Goal: Find specific page/section: Find specific page/section

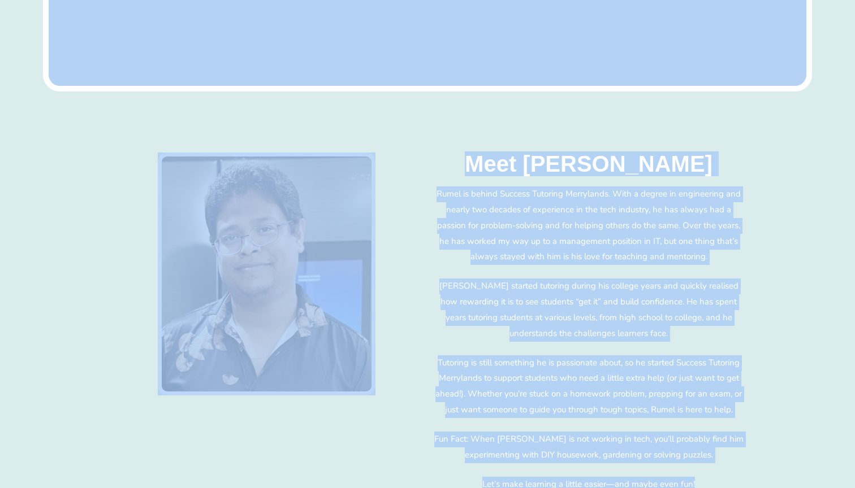
scroll to position [4592, 0]
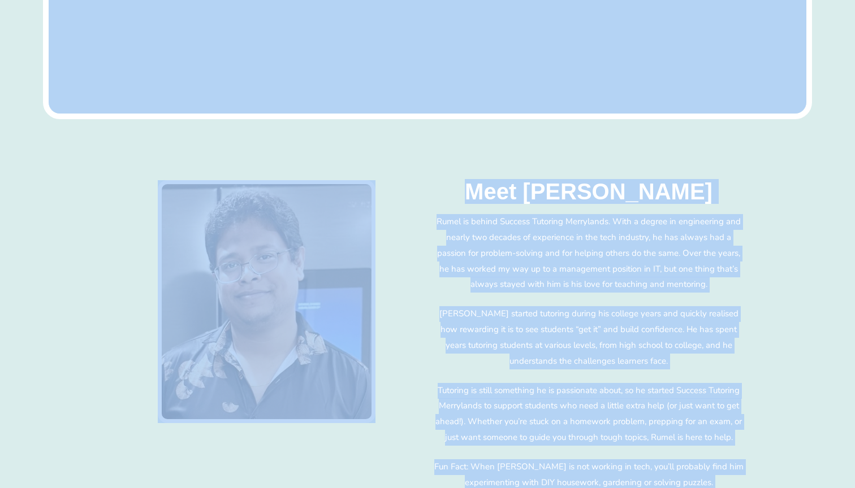
drag, startPoint x: 721, startPoint y: 333, endPoint x: 431, endPoint y: 95, distance: 375.5
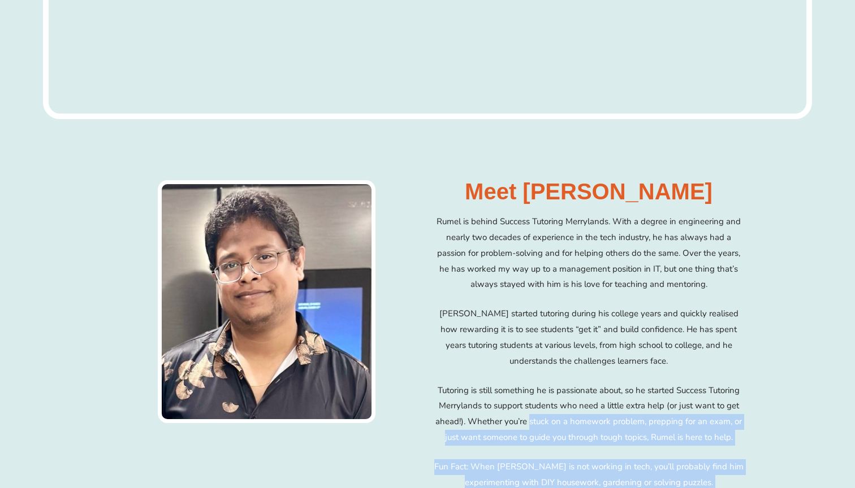
drag, startPoint x: 531, startPoint y: 356, endPoint x: 674, endPoint y: 395, distance: 148.1
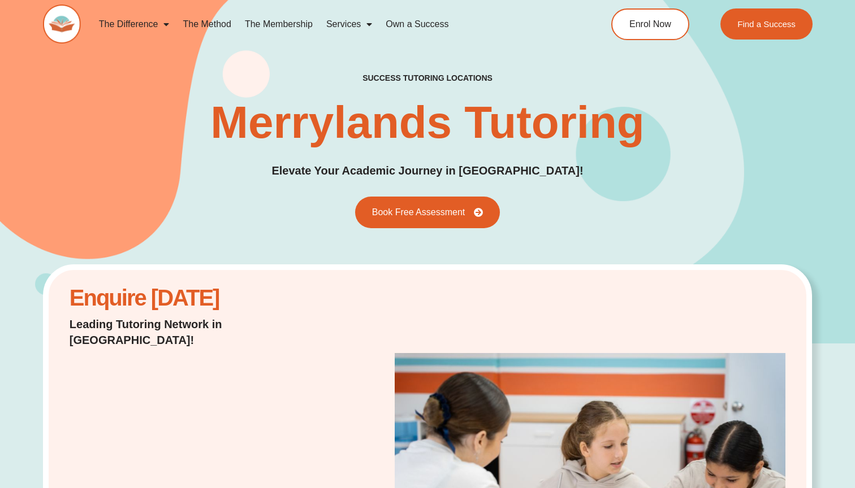
scroll to position [0, 0]
click at [769, 30] on link "Find a Success" at bounding box center [766, 24] width 97 height 33
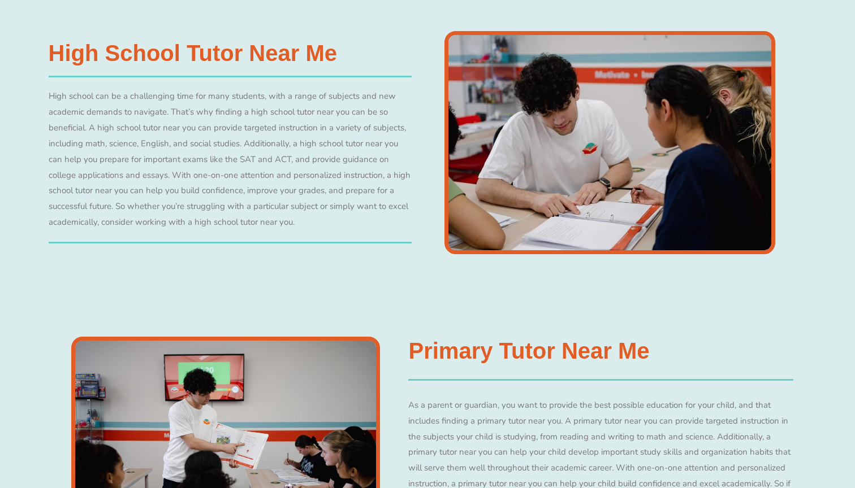
scroll to position [2704, 0]
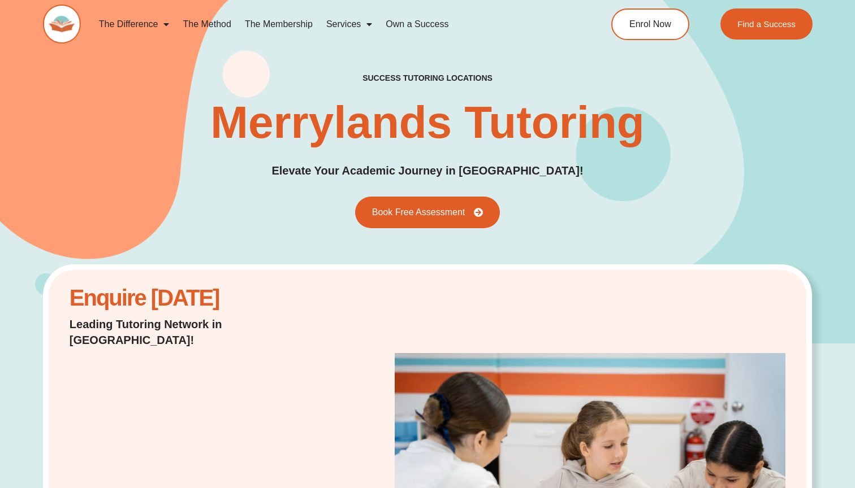
click at [66, 24] on img at bounding box center [62, 24] width 38 height 39
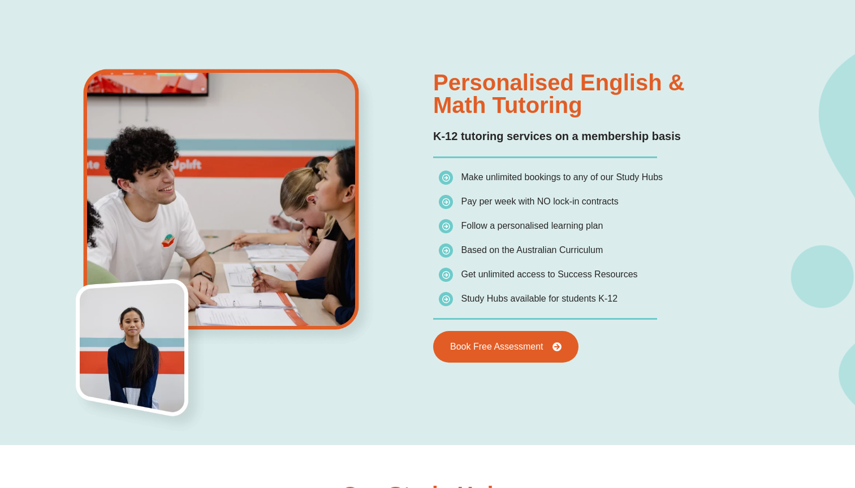
scroll to position [772, 0]
